Goal: Transaction & Acquisition: Purchase product/service

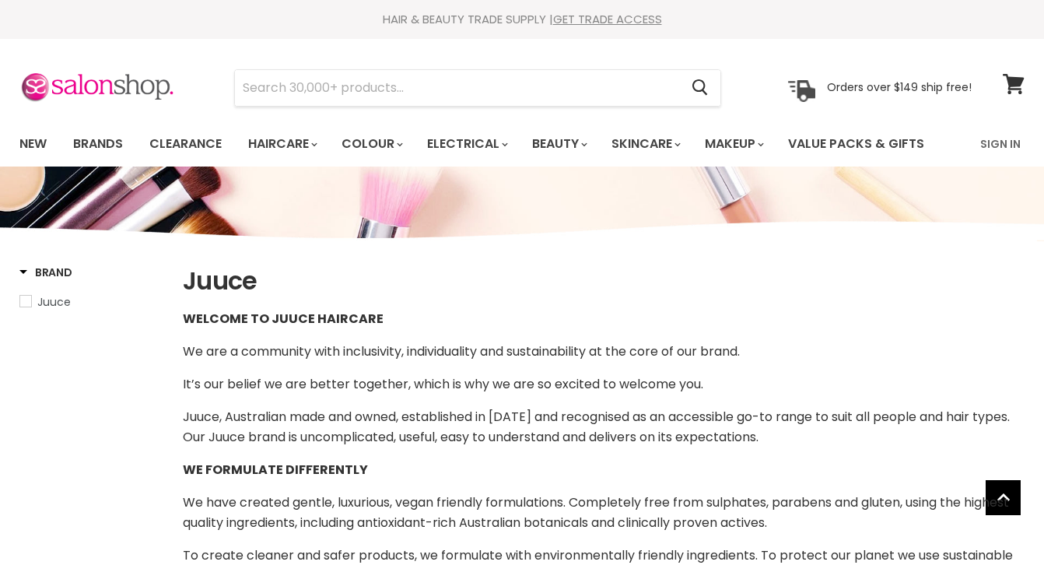
select select "manual"
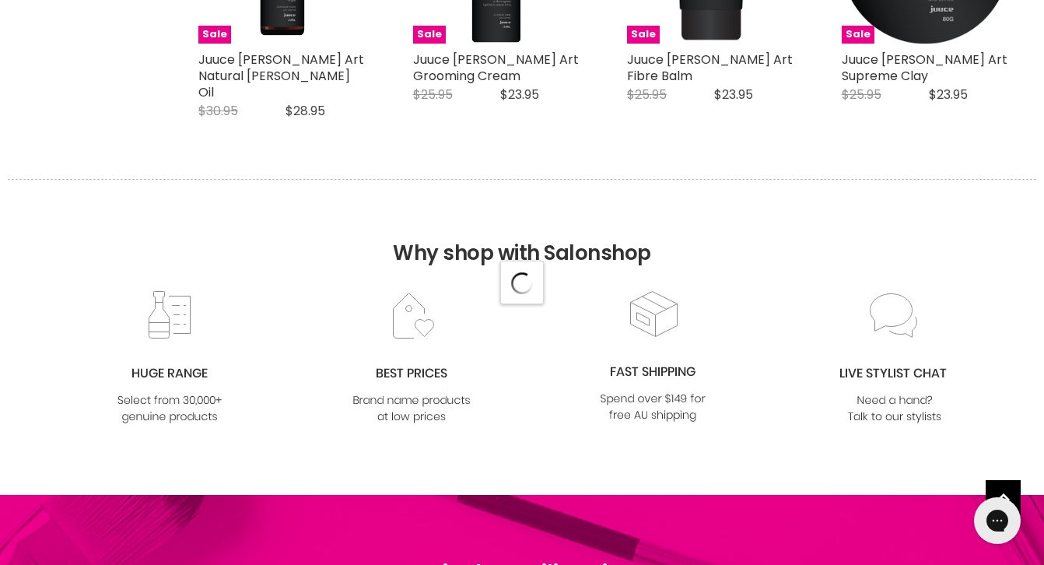
select select "manual"
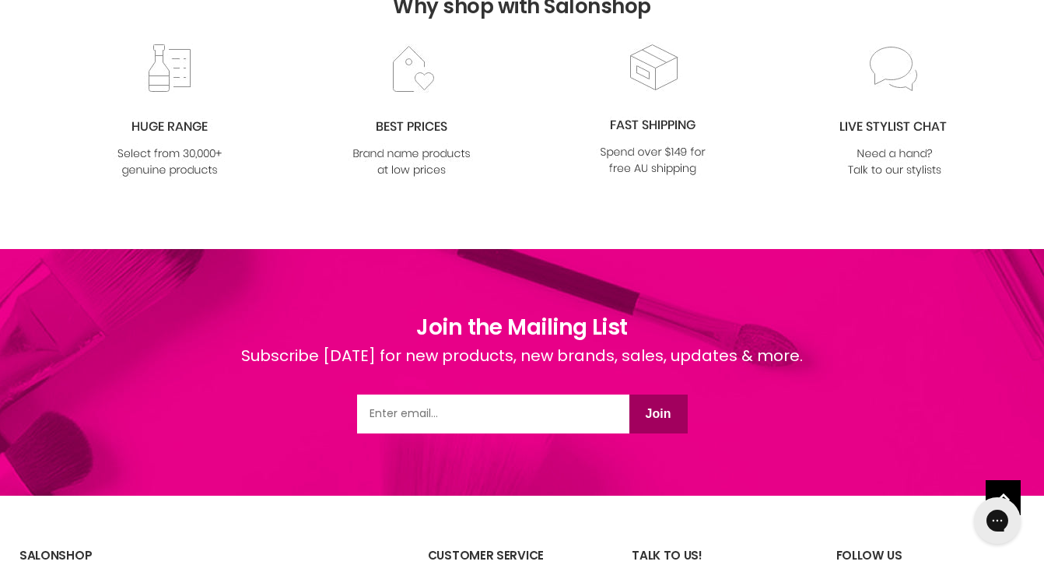
scroll to position [6160, 0]
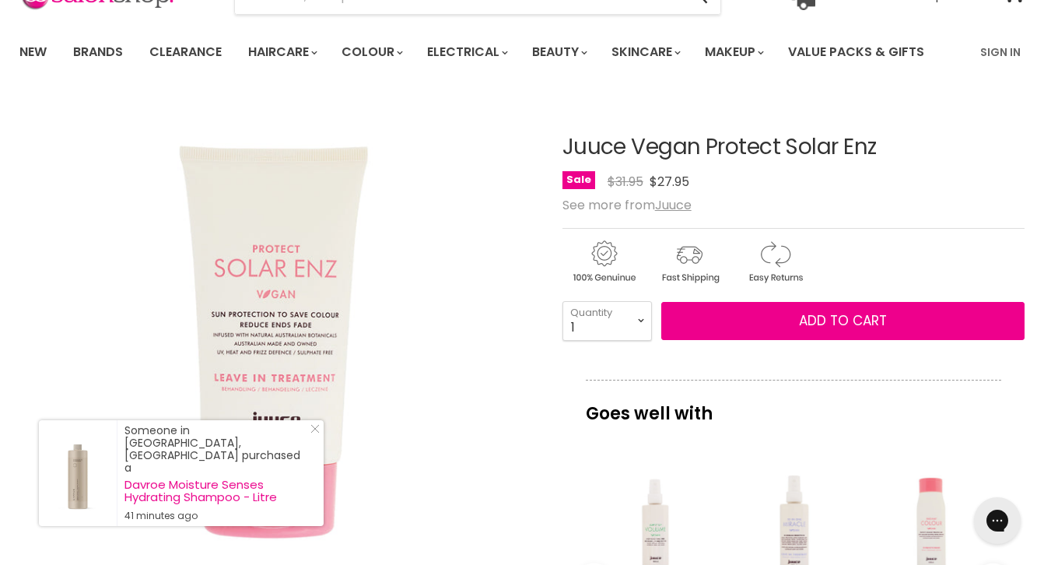
scroll to position [72, 0]
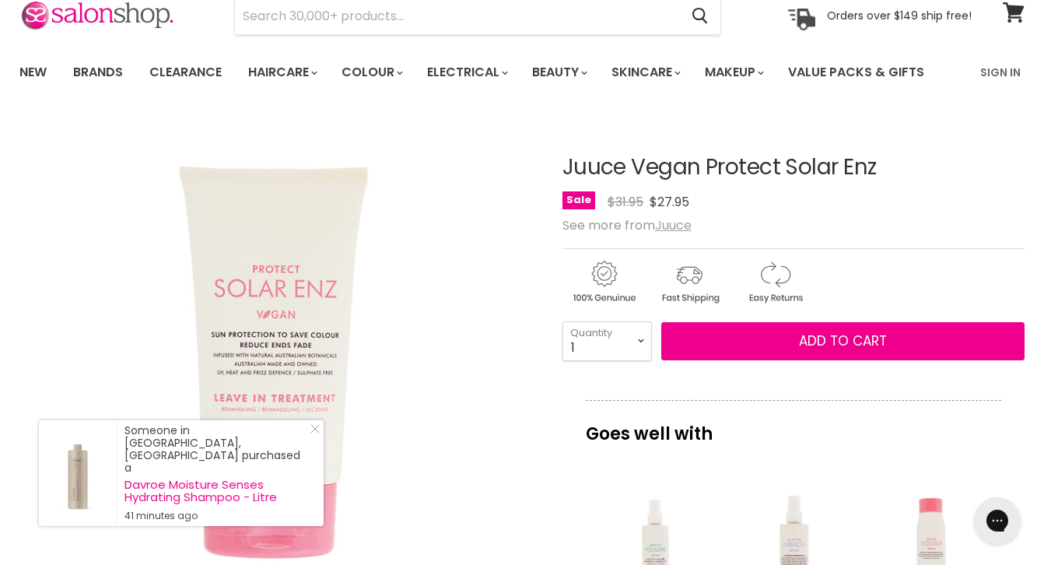
click at [670, 234] on u "Juuce" at bounding box center [673, 225] width 37 height 18
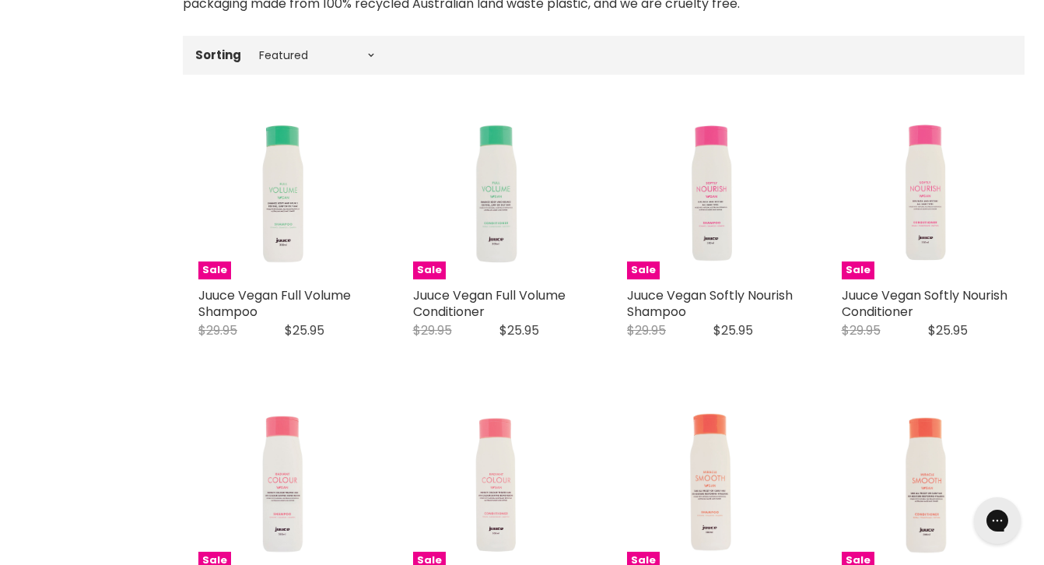
click at [349, 65] on div "Sorting Best selling Featured Price, low to high Price, high to low Alphabetica…" at bounding box center [604, 55] width 842 height 26
click at [362, 57] on select "Best selling Featured Price, low to high Price, high to low Alphabetically, A-Z…" at bounding box center [316, 55] width 131 height 12
select select "created-ascending"
click at [251, 49] on select "Best selling Featured Price, low to high Price, high to low Alphabetically, A-Z…" at bounding box center [316, 55] width 131 height 12
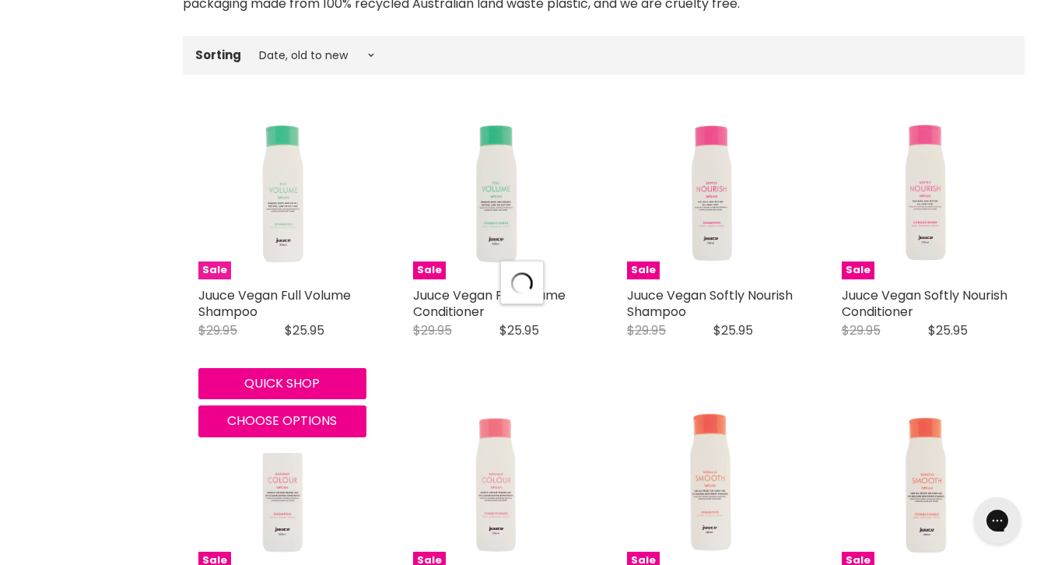
select select "created-ascending"
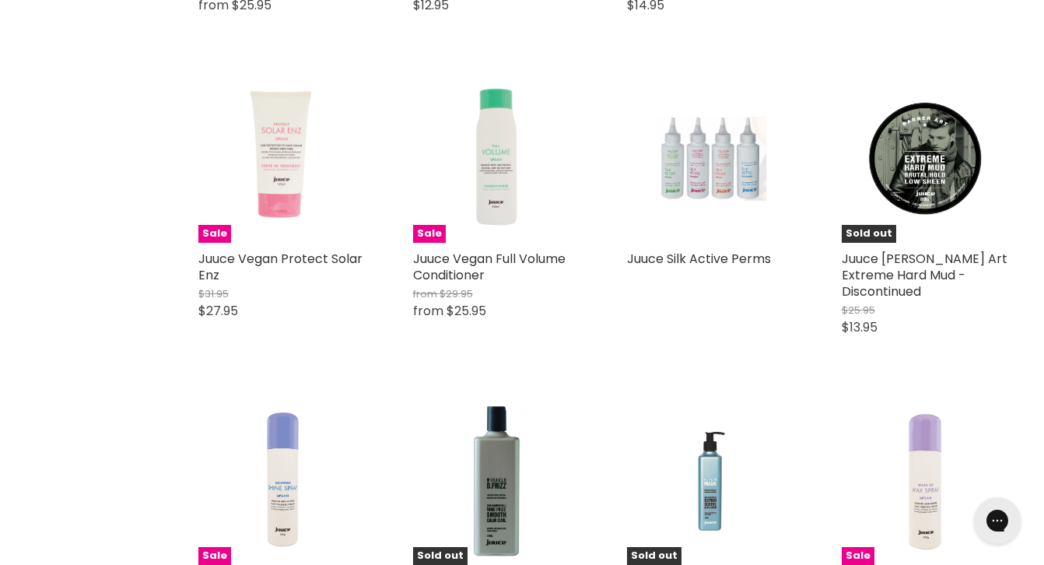
scroll to position [1551, 0]
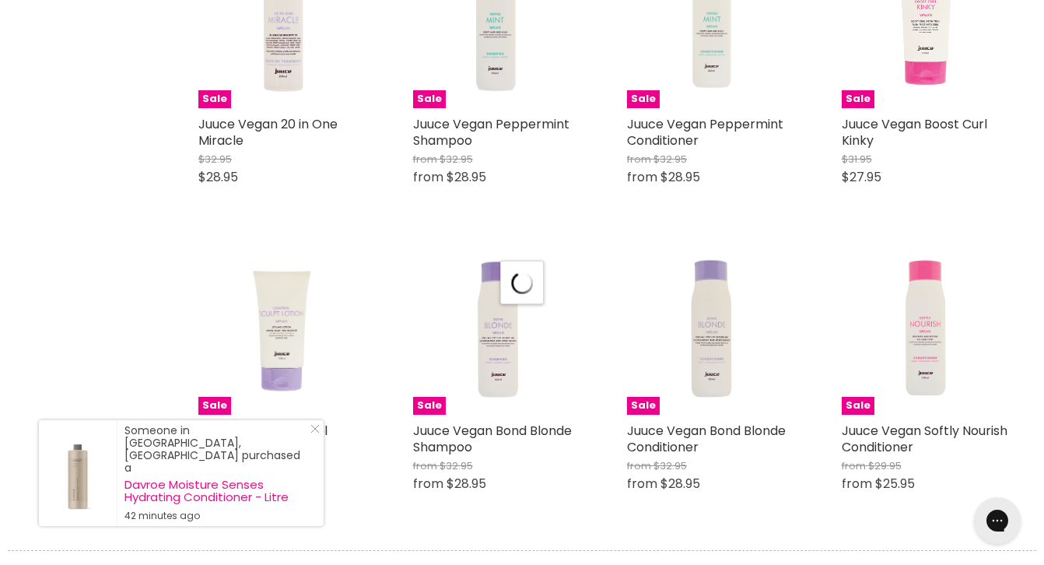
scroll to position [3956, 0]
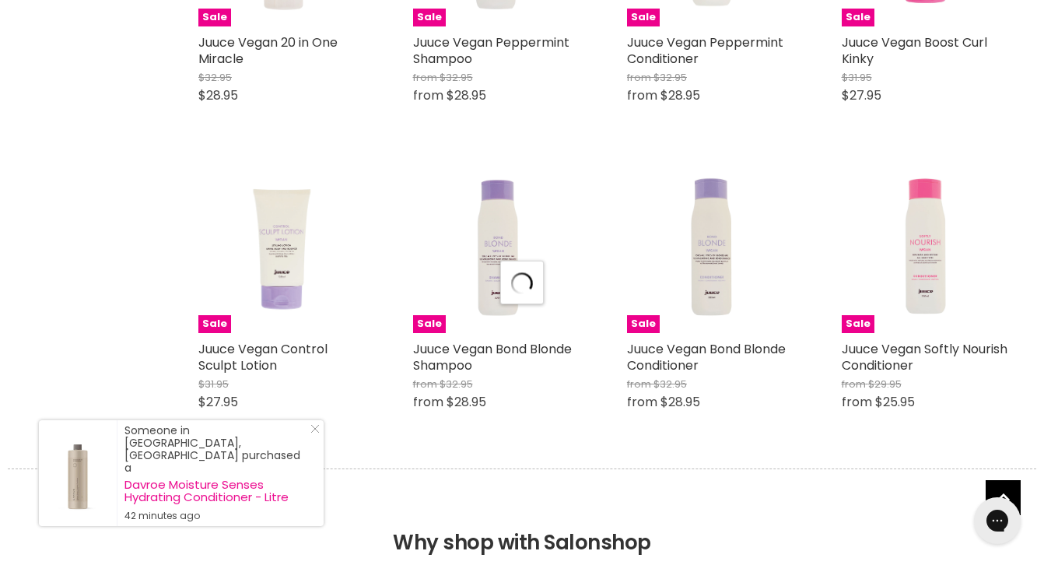
select select "created-ascending"
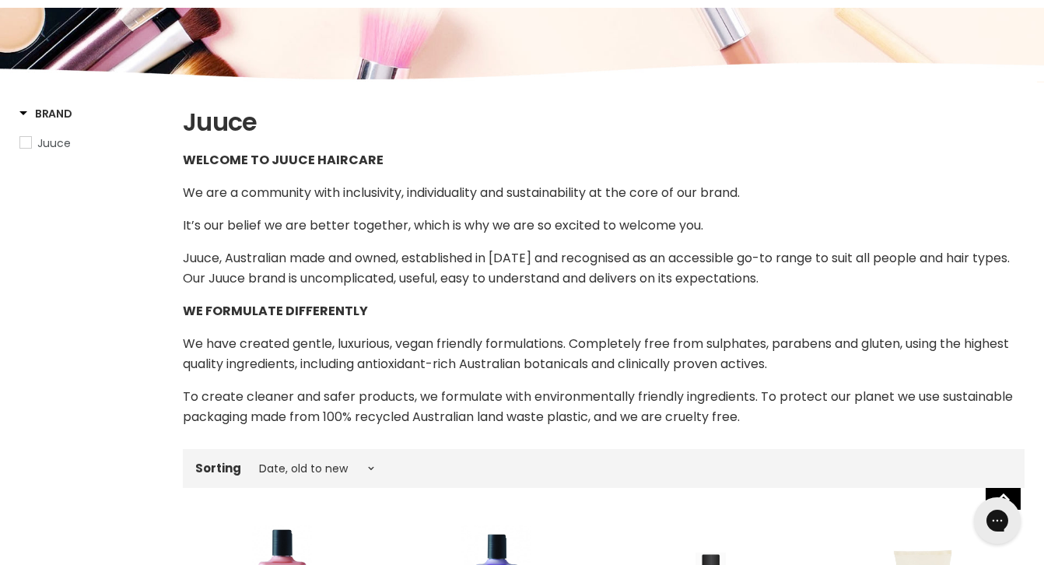
scroll to position [160, 0]
